Goal: Book appointment/travel/reservation

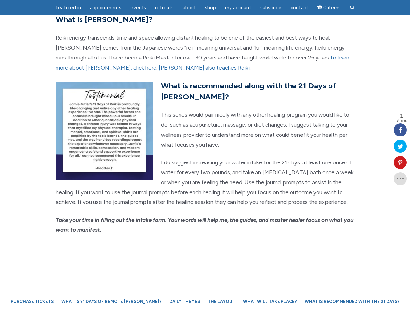
scroll to position [1561, 0]
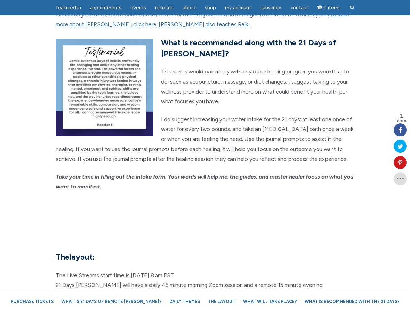
click at [205, 173] on em "Take your time in filling out the intake form. Your words will help me, the gui…" at bounding box center [205, 181] width 298 height 17
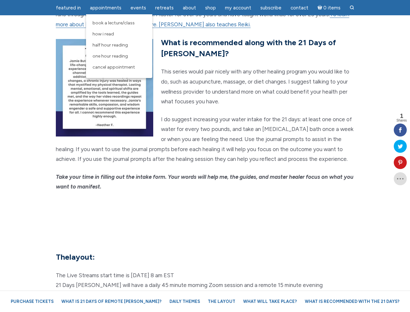
click at [105, 8] on span "Appointments" at bounding box center [105, 8] width 31 height 6
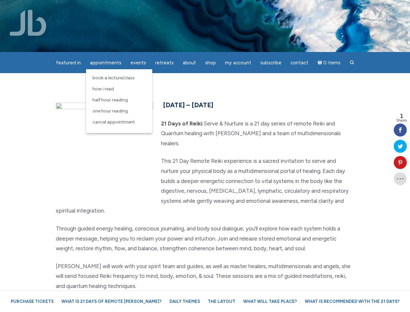
click at [138, 8] on div "featured in featured in Memes Appointments Book a Lecture/Class How I Read Half…" at bounding box center [205, 5] width 410 height 10
click at [189, 8] on div "featured in featured in Memes Appointments Book a Lecture/Class How I Read Half…" at bounding box center [205, 5] width 410 height 10
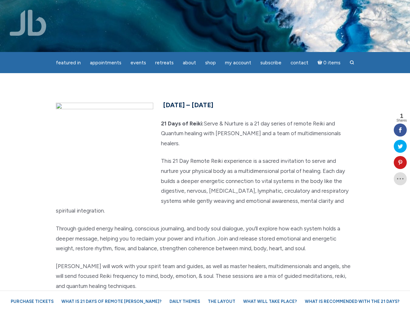
click at [238, 8] on div "featured in featured in Memes Appointments Book a Lecture/Class How I Read Half…" at bounding box center [205, 5] width 410 height 10
click at [400, 162] on icon at bounding box center [400, 162] width 13 height 5
